Goal: Task Accomplishment & Management: Use online tool/utility

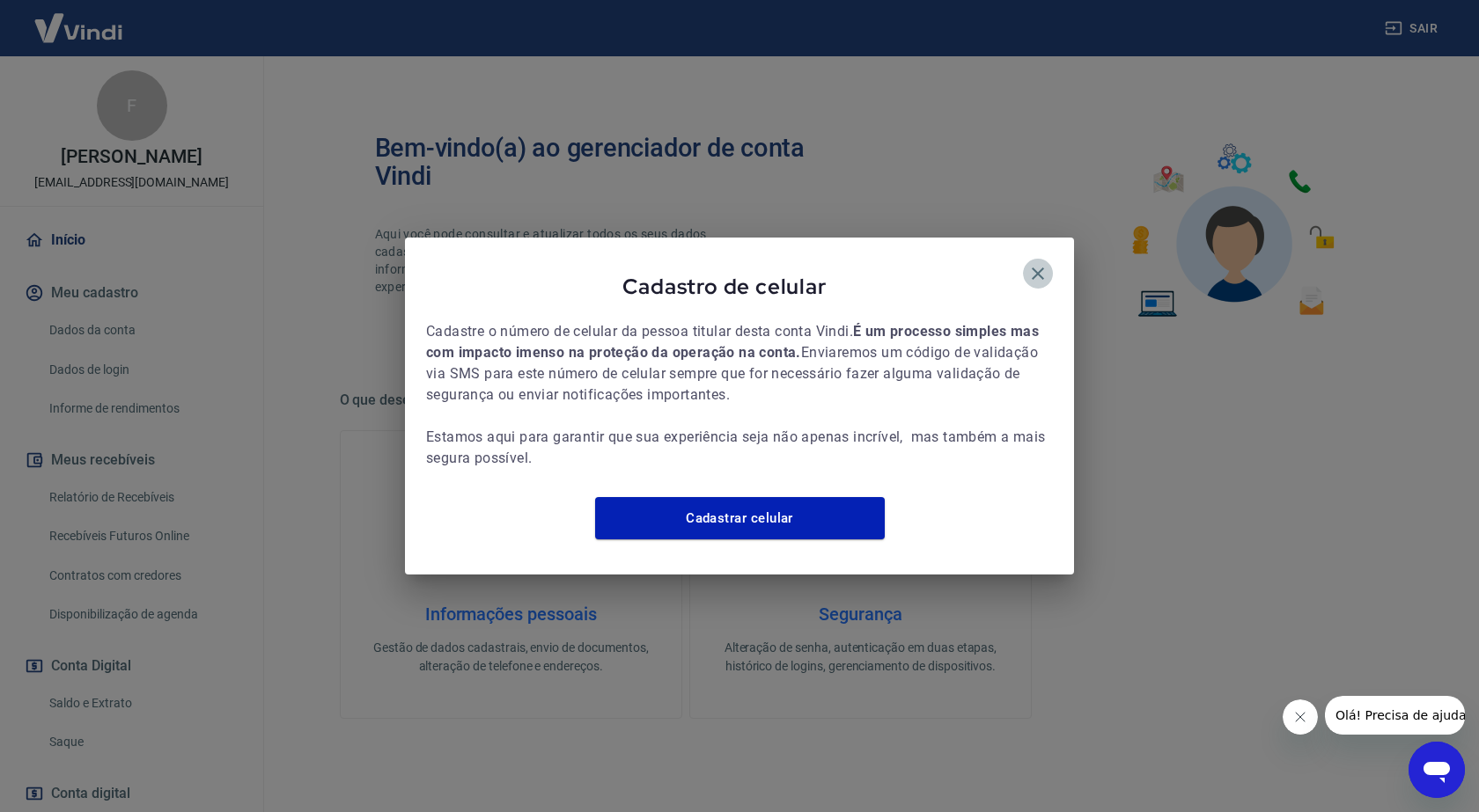
click at [1036, 264] on icon "button" at bounding box center [1038, 274] width 22 height 21
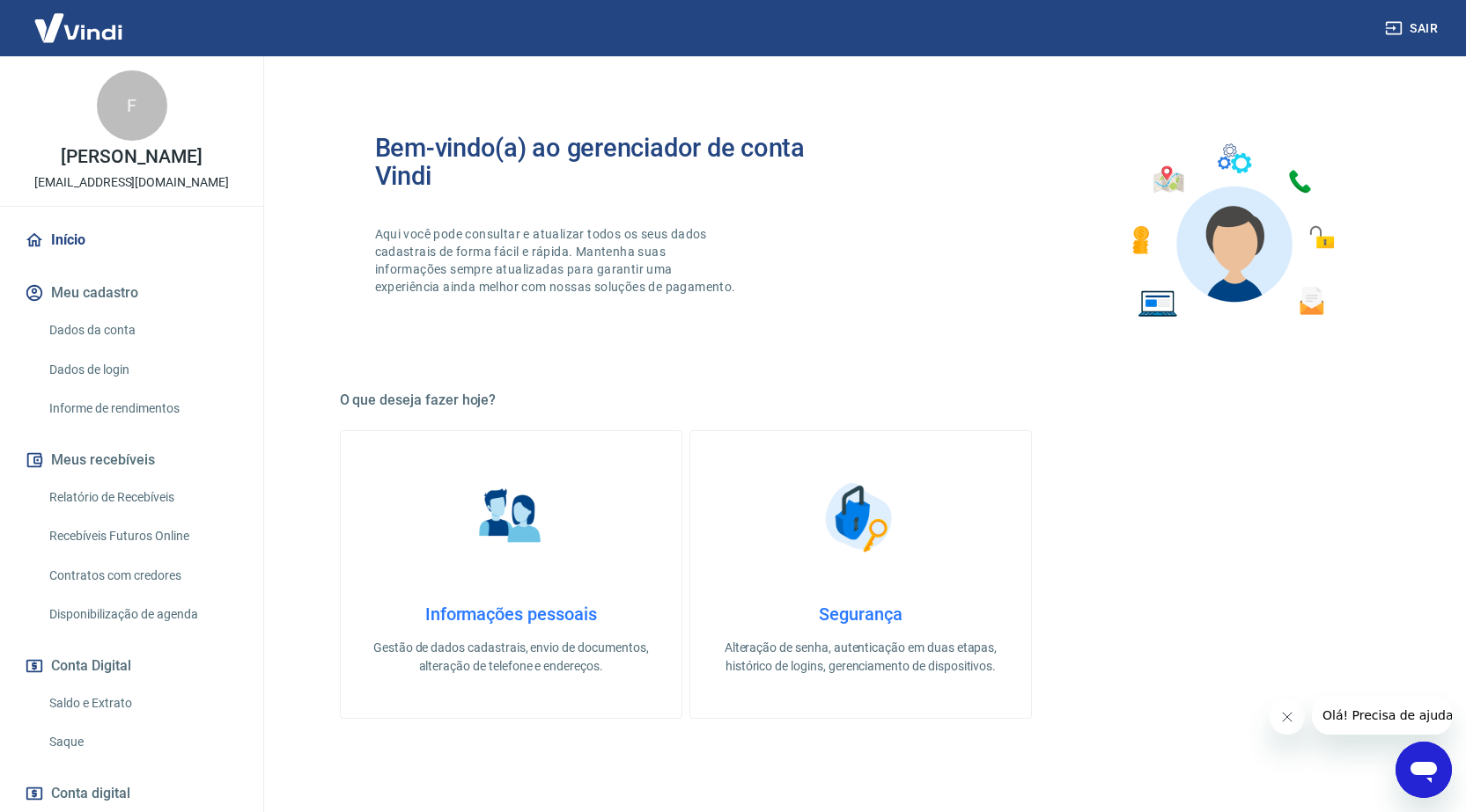
click at [156, 536] on link "Recebíveis Futuros Online" at bounding box center [142, 536] width 200 height 36
